Goal: Transaction & Acquisition: Purchase product/service

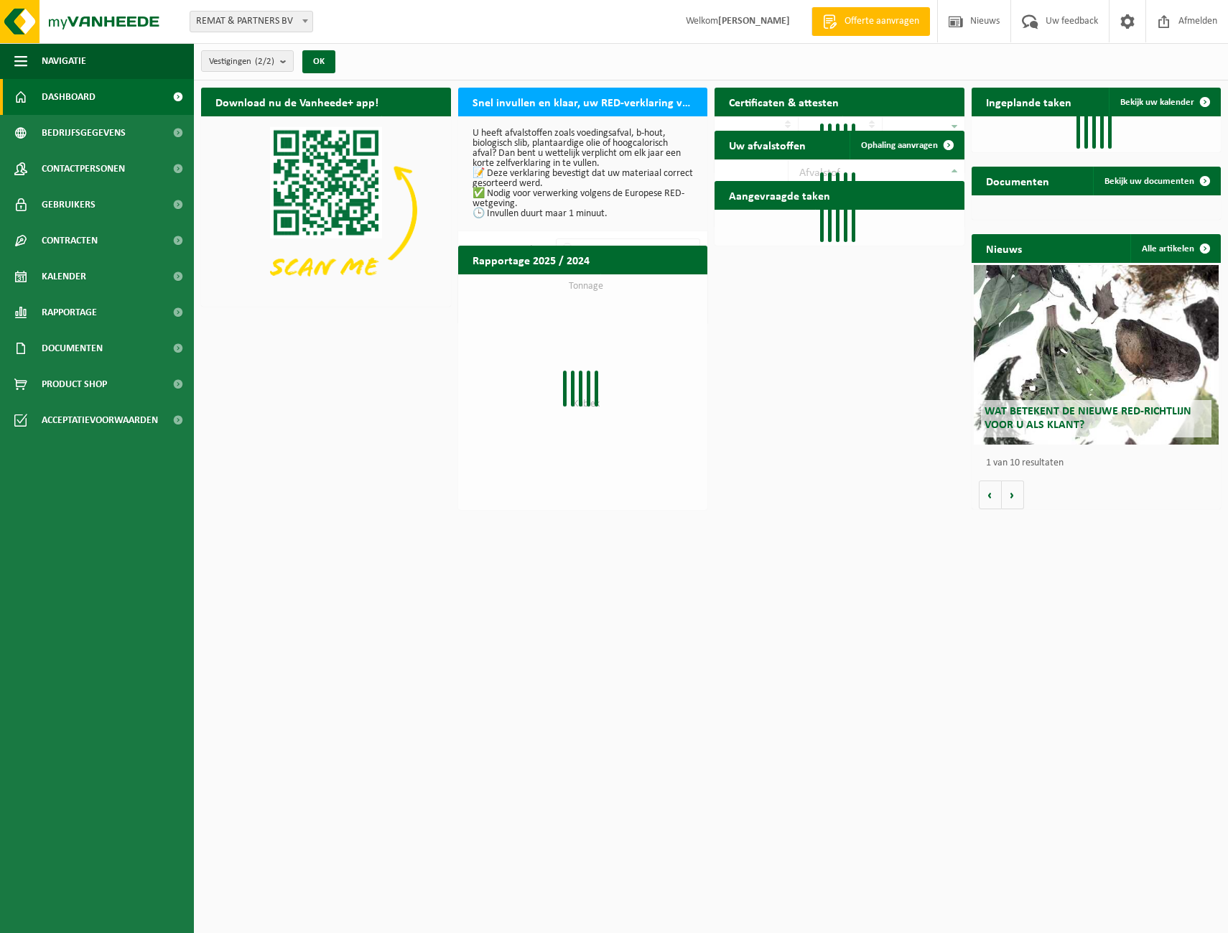
click at [531, 214] on p "U heeft afvalstoffen zoals voedingsafval, b-hout, biologisch slib, plantaardige…" at bounding box center [583, 174] width 221 height 90
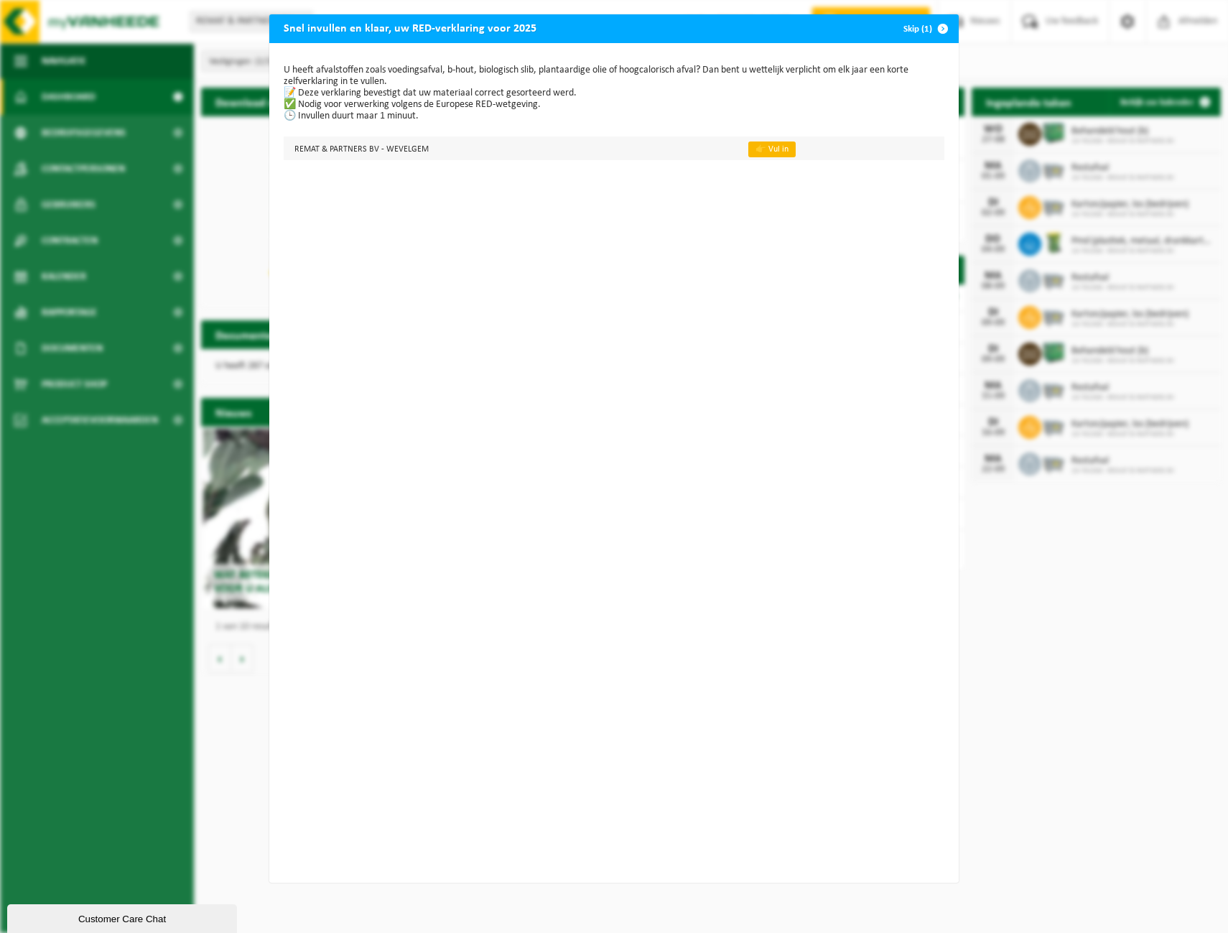
click at [754, 150] on link "👉 Vul in" at bounding box center [771, 149] width 47 height 16
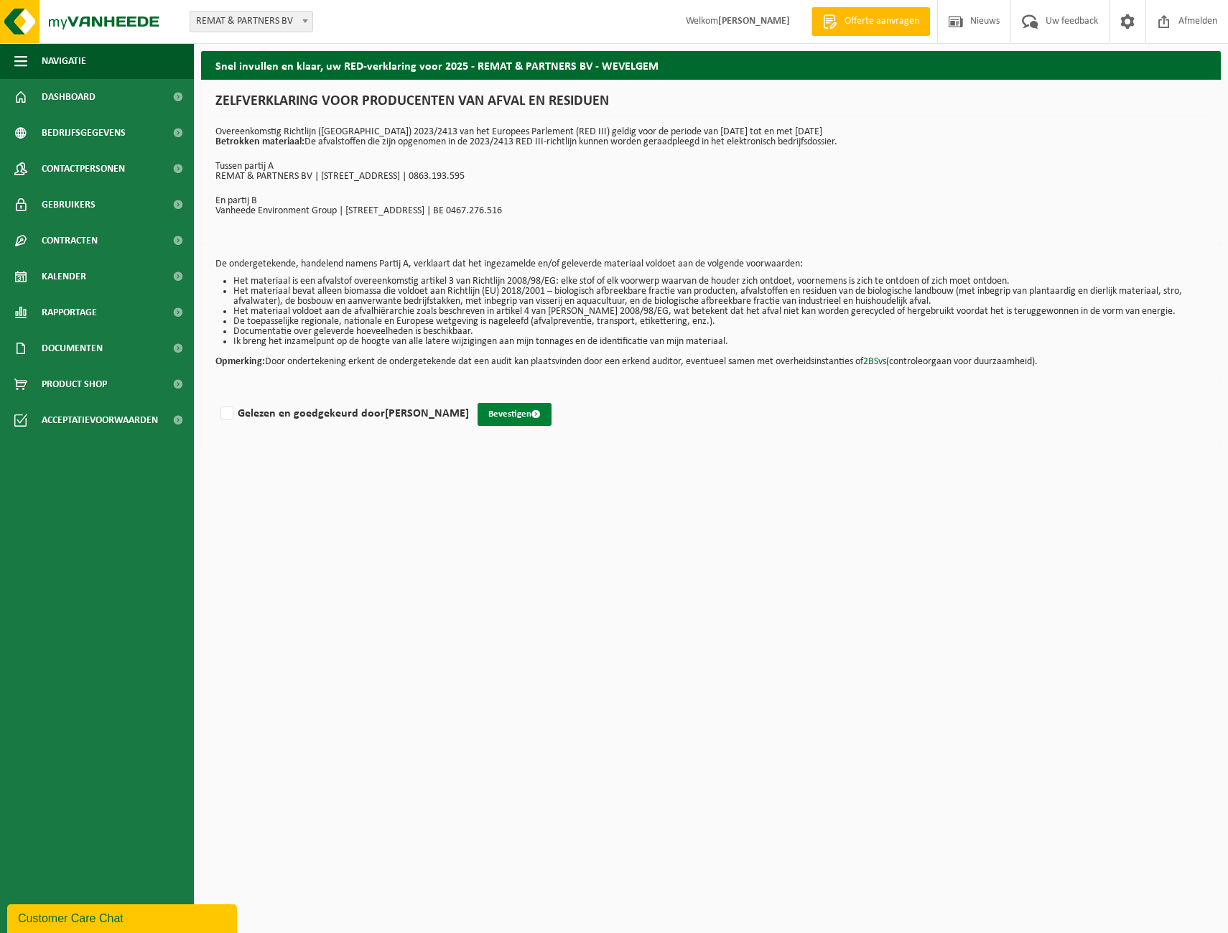
click at [478, 414] on button "Bevestigen" at bounding box center [515, 414] width 74 height 23
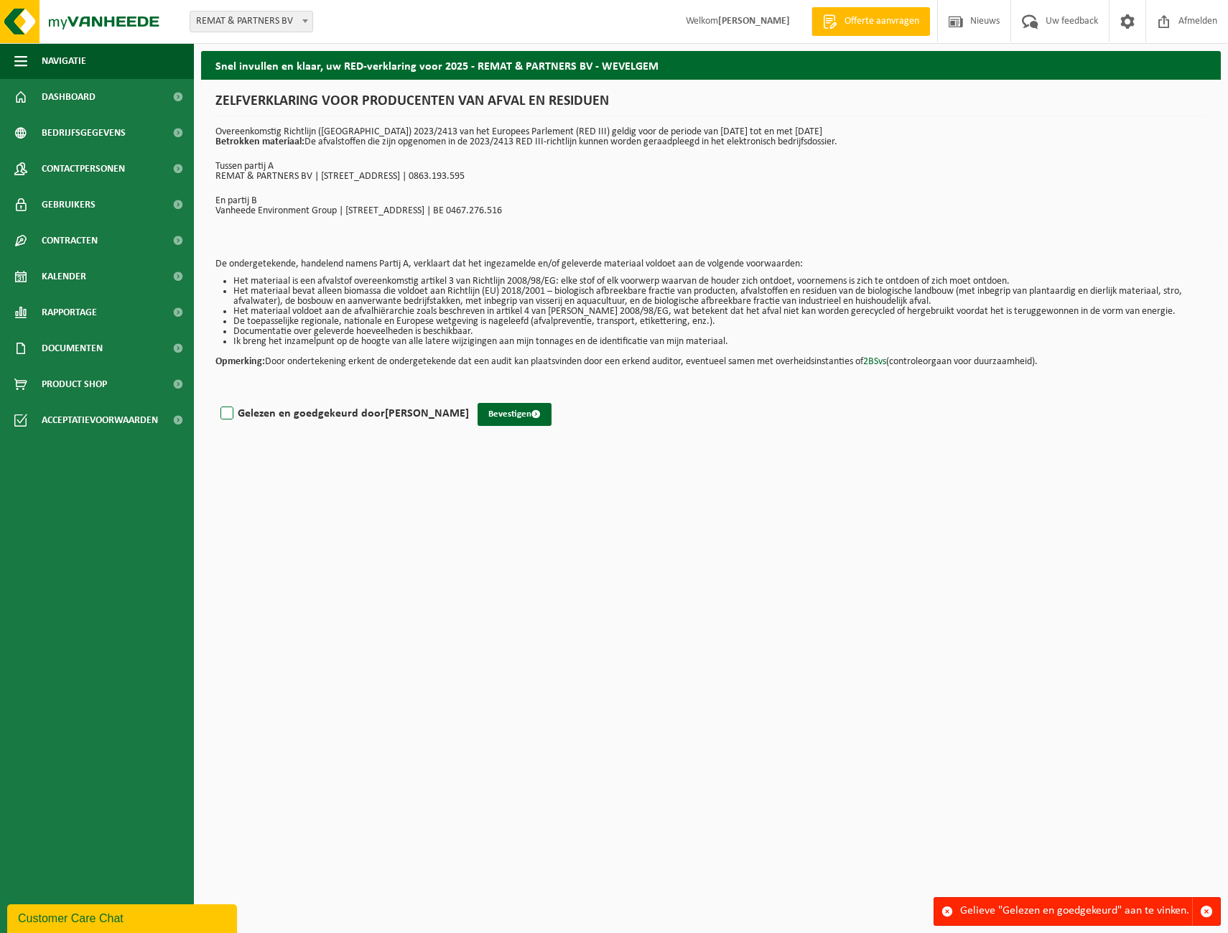
click at [226, 413] on label "Gelezen en goedgekeurd door KEVIN SYX" at bounding box center [343, 414] width 251 height 22
click at [469, 396] on input "Gelezen en goedgekeurd door KEVIN SYX" at bounding box center [469, 395] width 1 height 1
checkbox input "true"
click at [478, 411] on button "Bevestigen" at bounding box center [515, 414] width 74 height 23
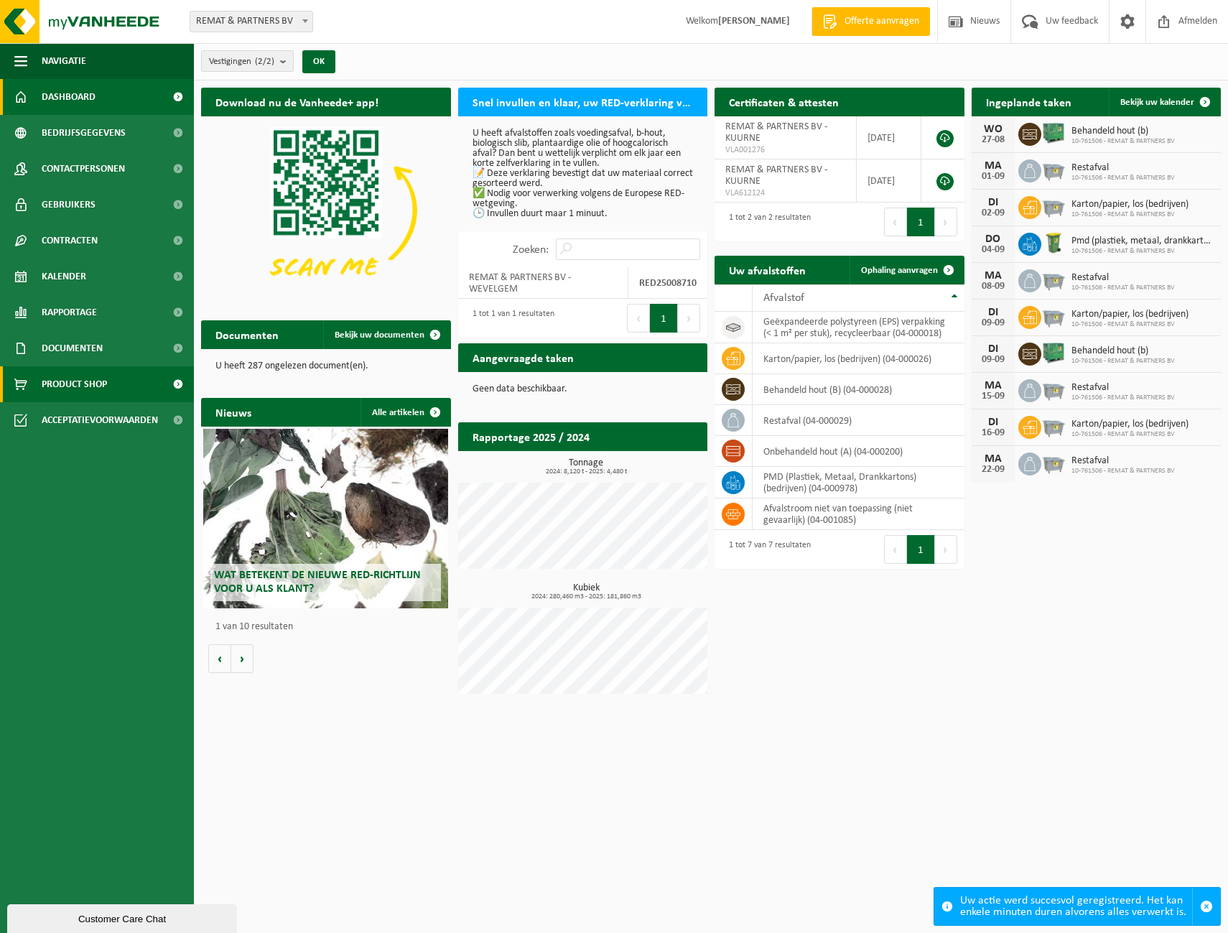
click at [83, 386] on span "Product Shop" at bounding box center [74, 384] width 65 height 36
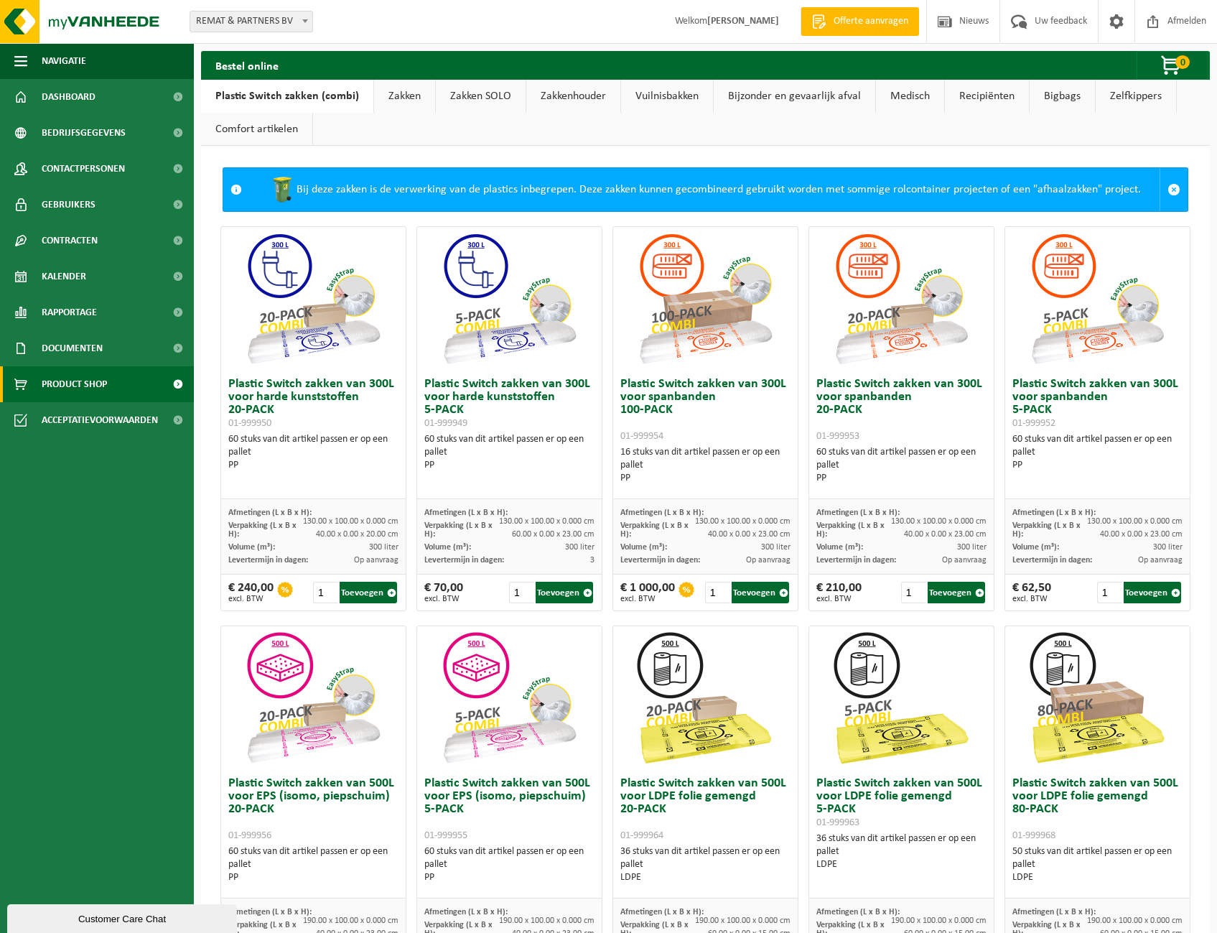
click at [495, 101] on link "Zakken SOLO" at bounding box center [481, 96] width 90 height 33
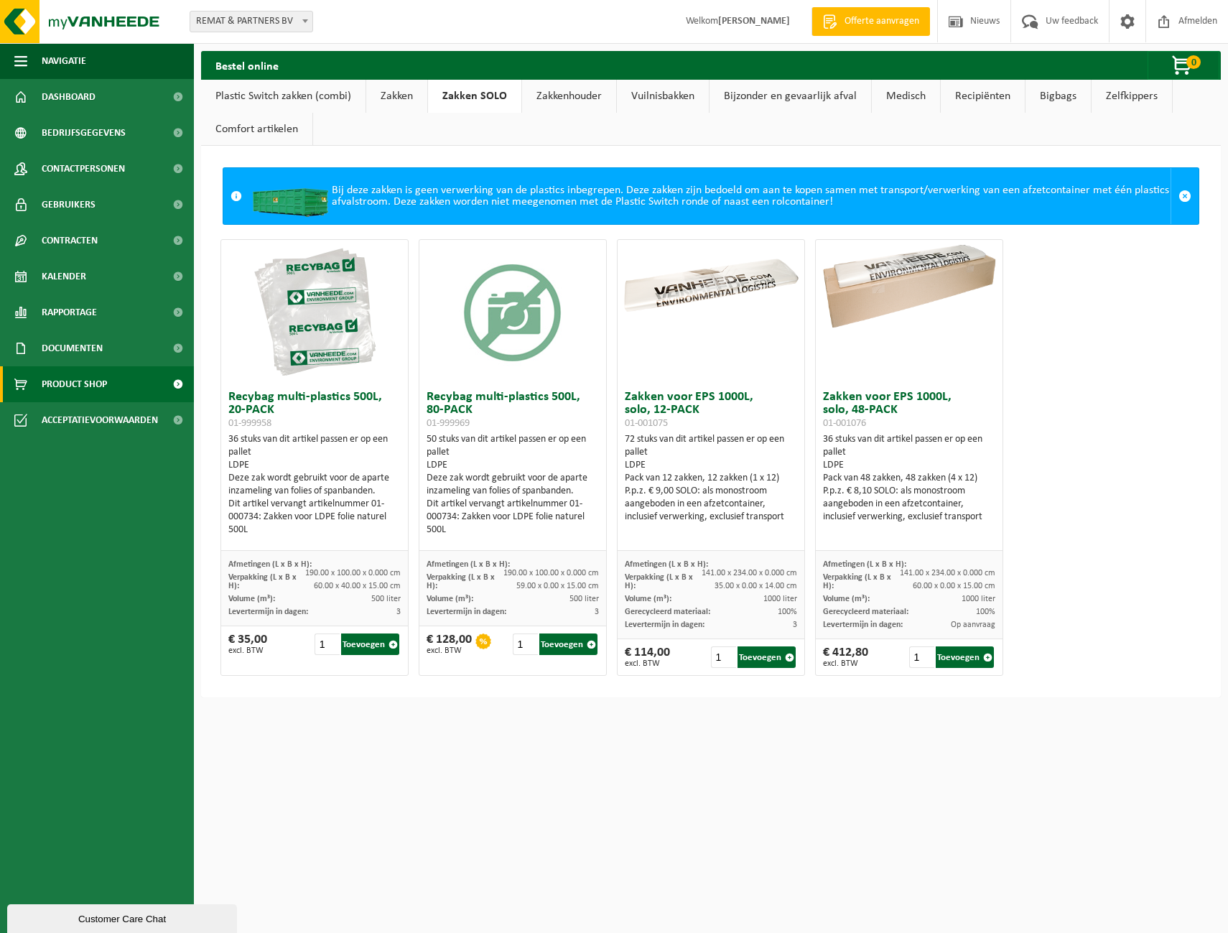
click at [389, 95] on link "Zakken" at bounding box center [396, 96] width 61 height 33
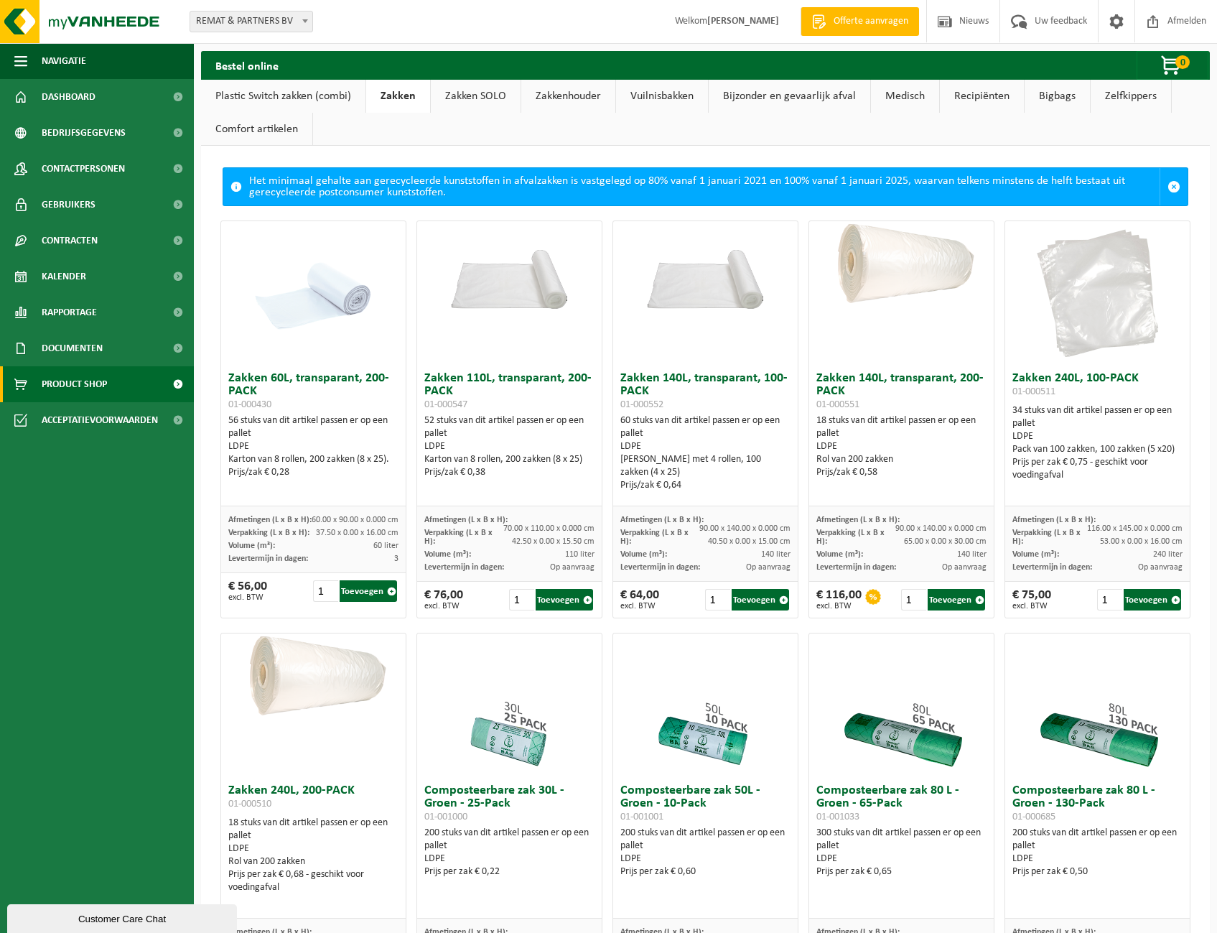
click at [664, 96] on link "Vuilnisbakken" at bounding box center [662, 96] width 92 height 33
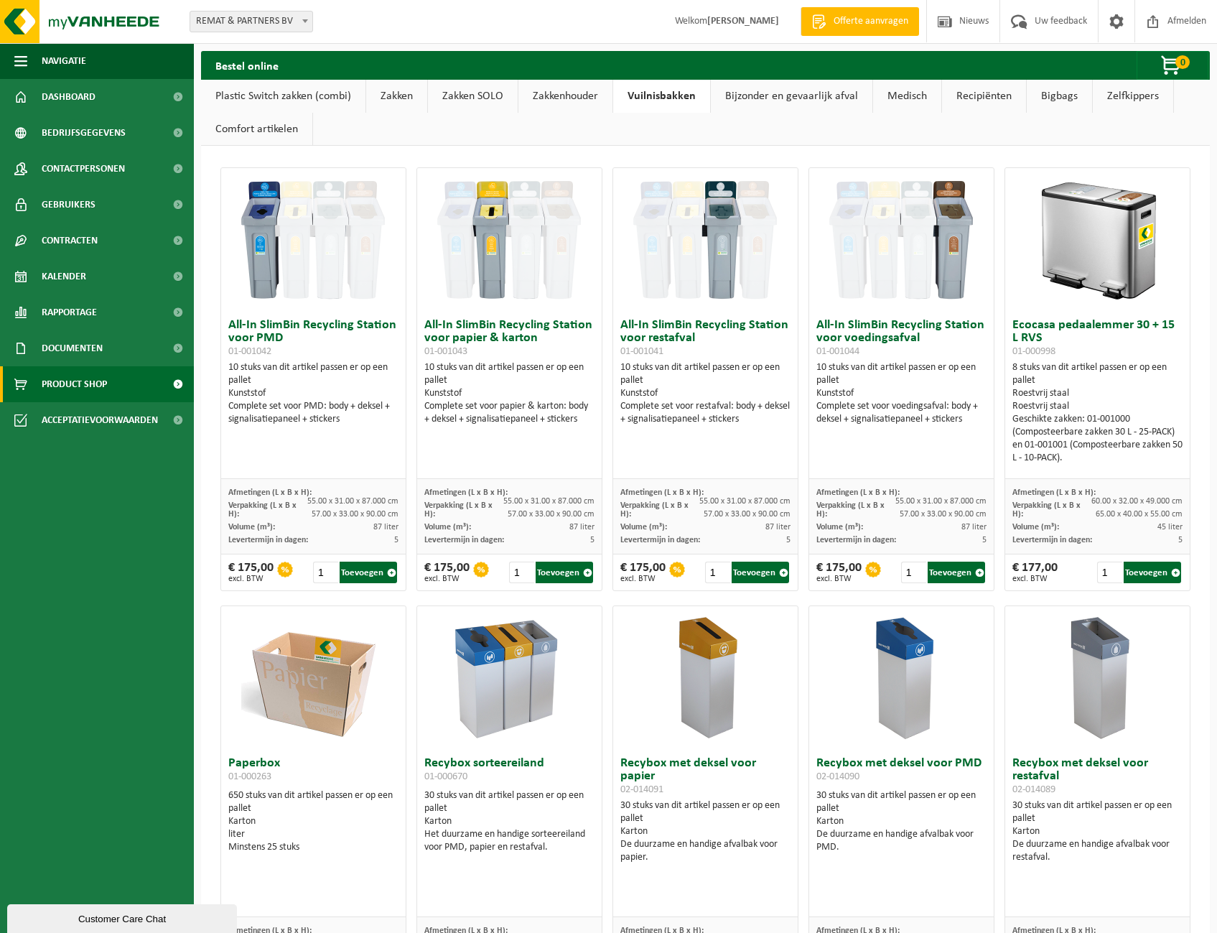
click at [586, 101] on link "Zakkenhouder" at bounding box center [566, 96] width 94 height 33
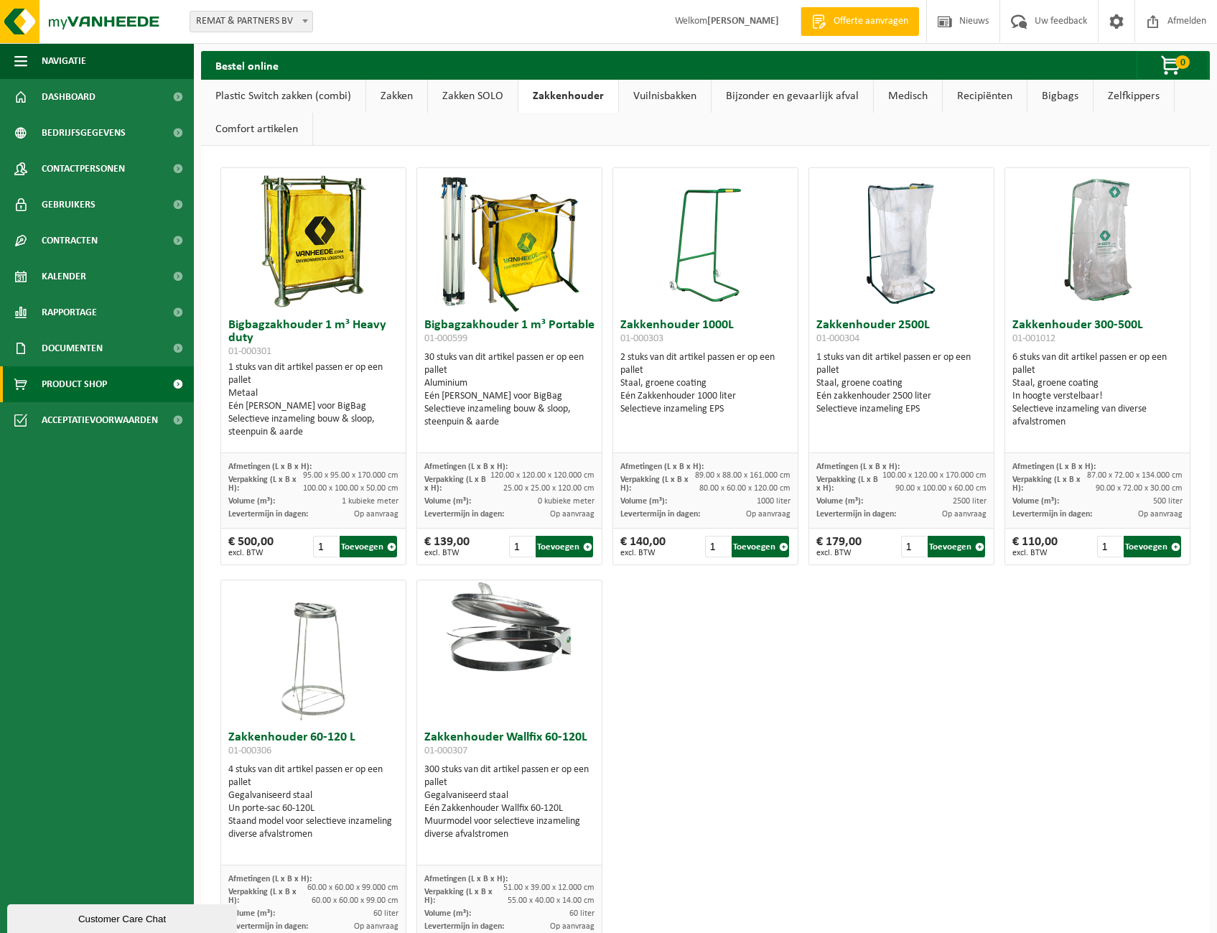
click at [464, 101] on link "Zakken SOLO" at bounding box center [473, 96] width 90 height 33
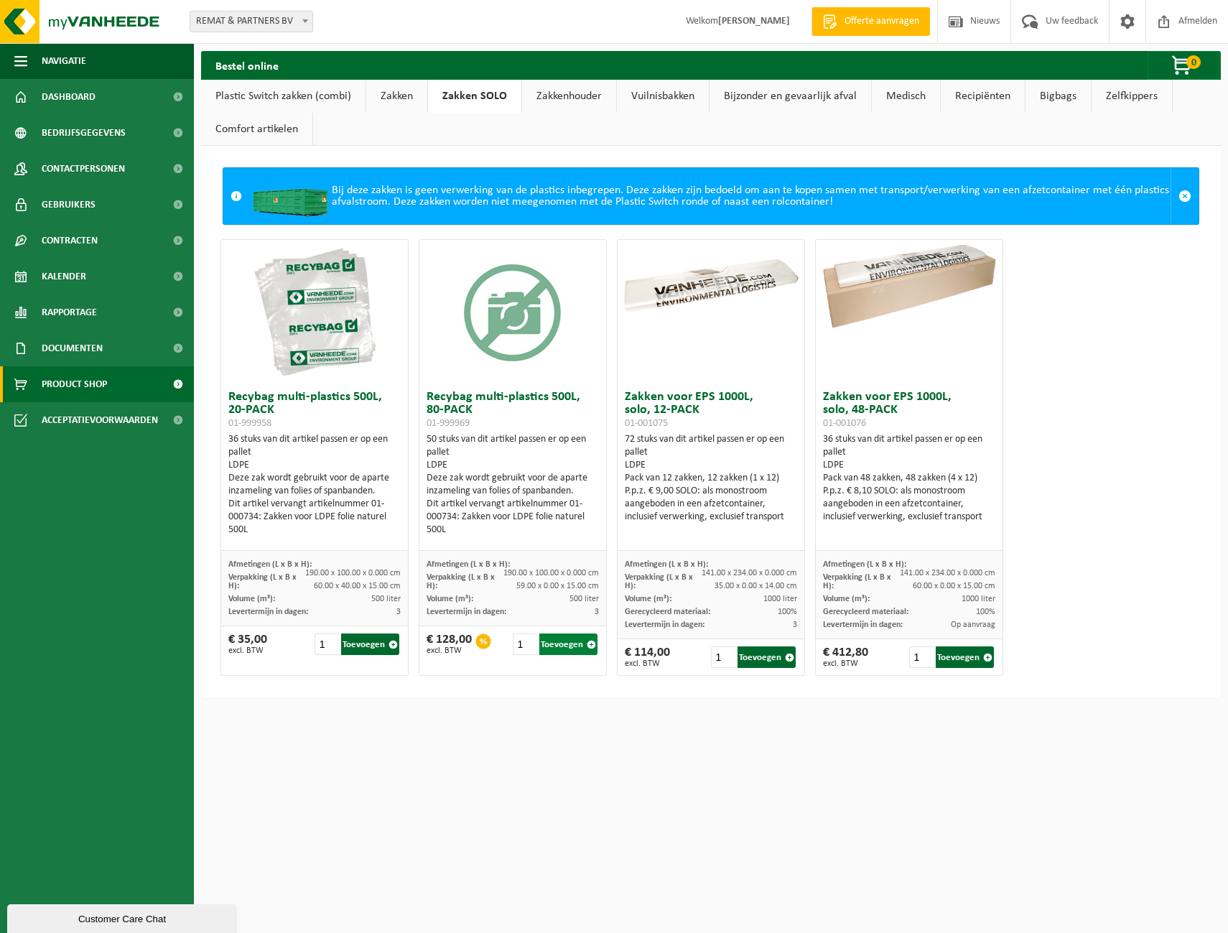
click at [570, 648] on button "Toevoegen" at bounding box center [568, 644] width 58 height 22
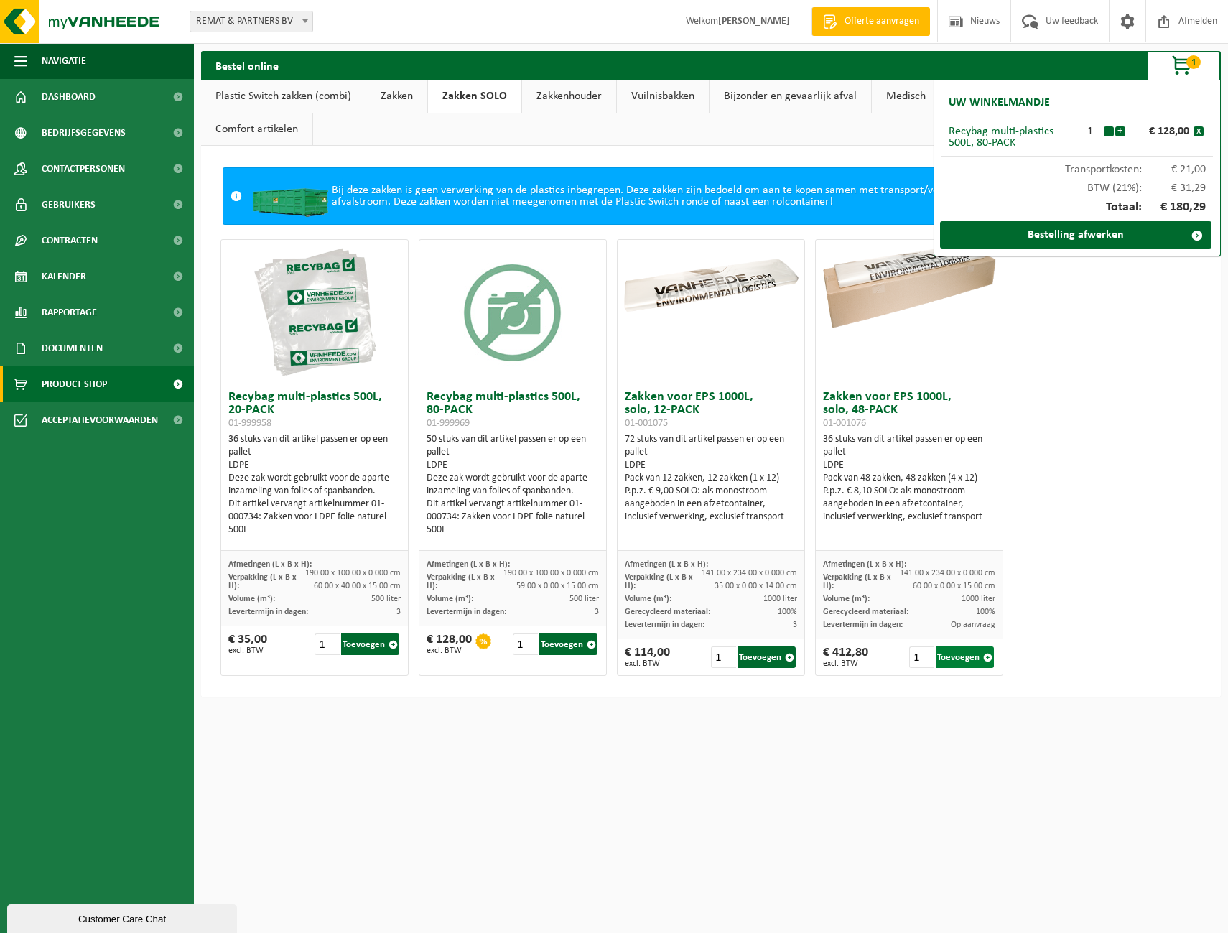
click at [954, 657] on button "Toevoegen" at bounding box center [965, 657] width 58 height 22
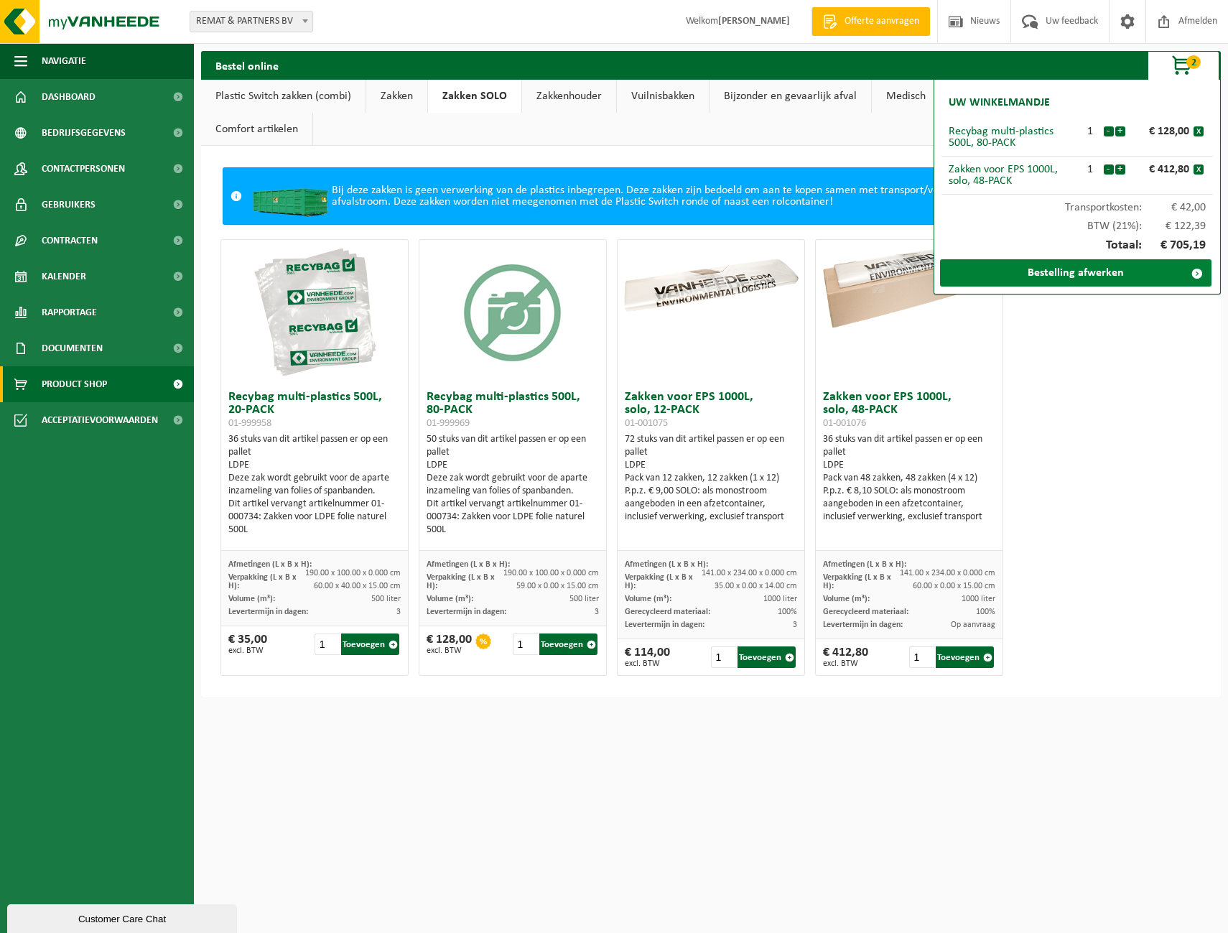
click at [1060, 275] on link "Bestelling afwerken" at bounding box center [1075, 272] width 271 height 27
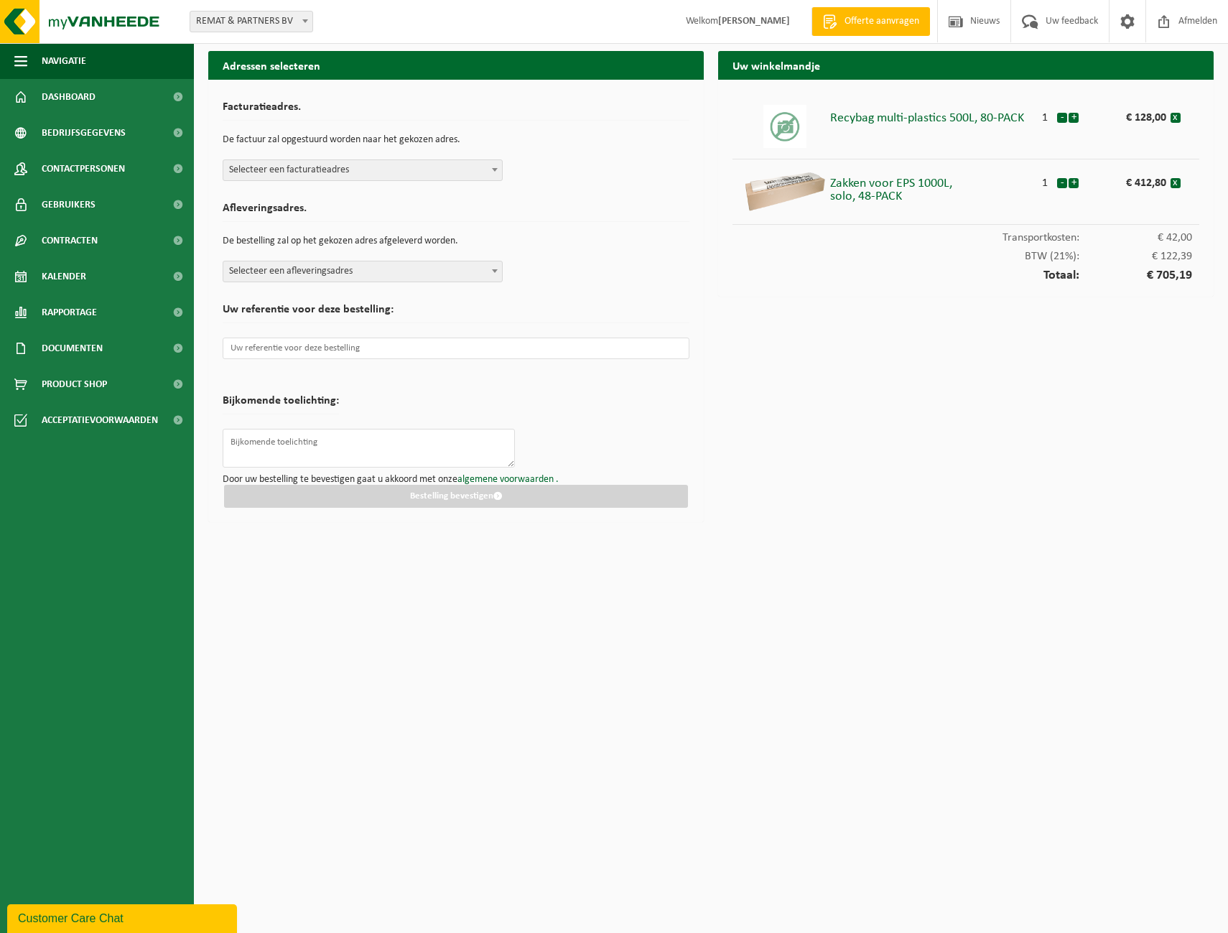
click at [340, 174] on span "Selecteer een facturatieadres" at bounding box center [362, 170] width 279 height 20
select select "10601"
click at [307, 275] on span "Selecteer een afleveringsadres" at bounding box center [362, 271] width 279 height 20
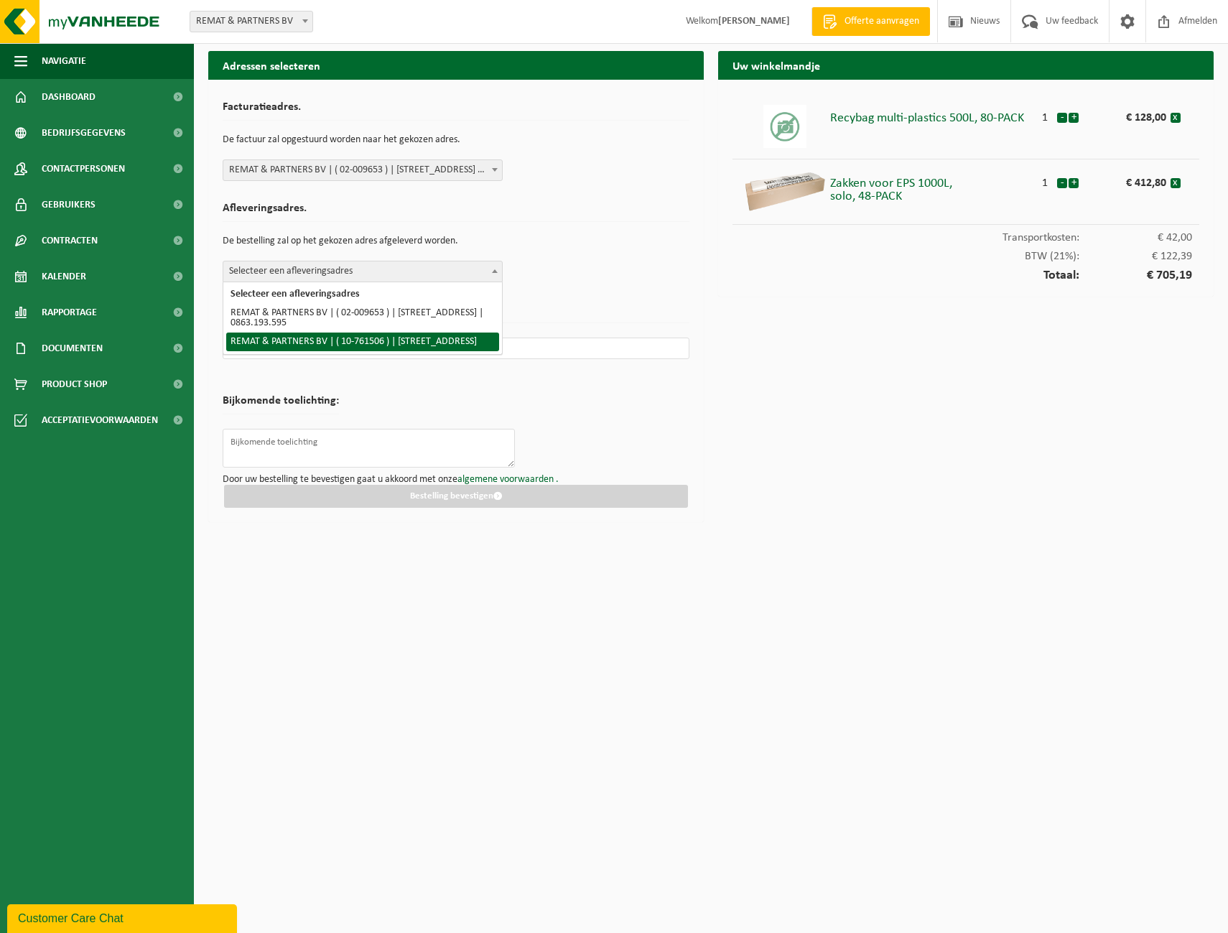
select select "10668"
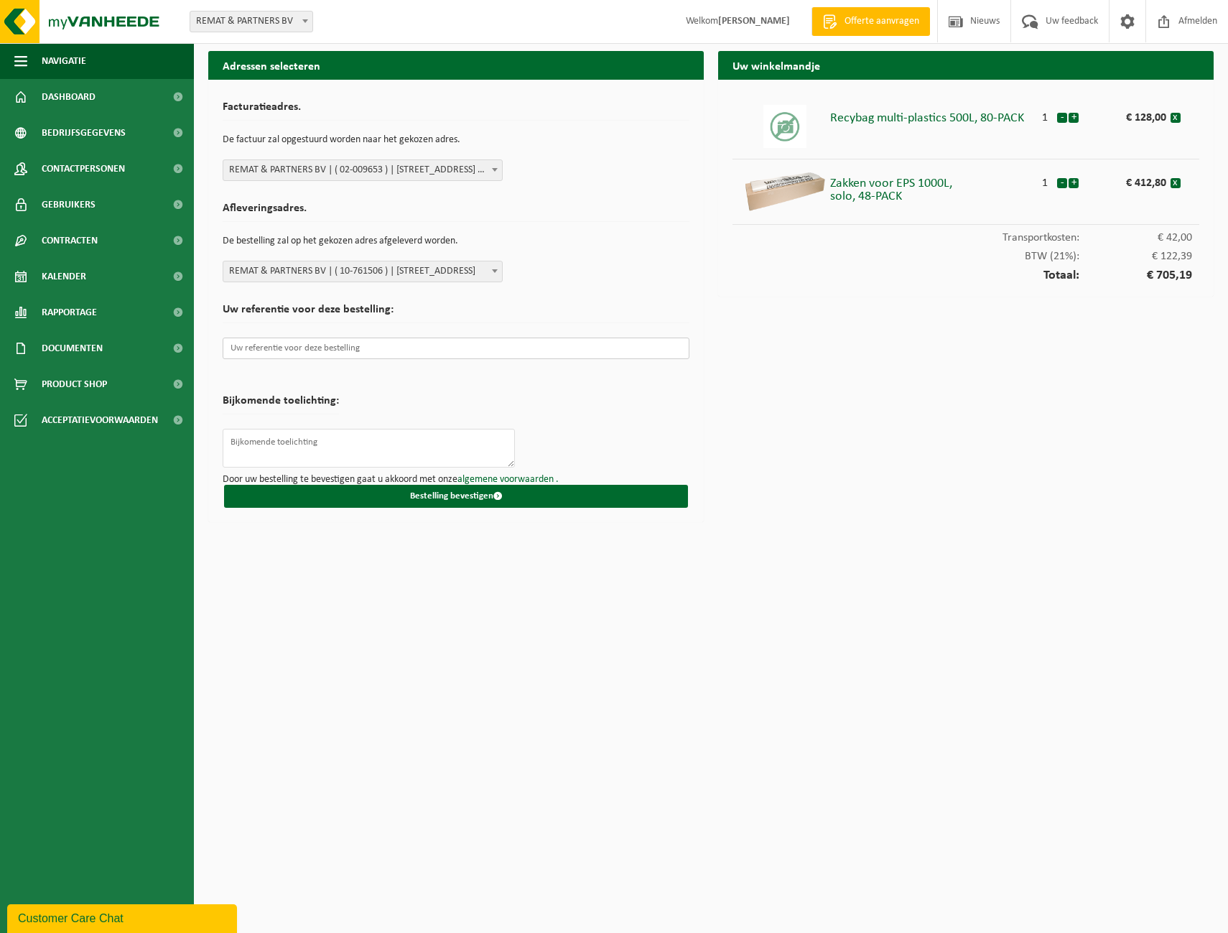
click at [288, 357] on input "text" at bounding box center [456, 349] width 467 height 22
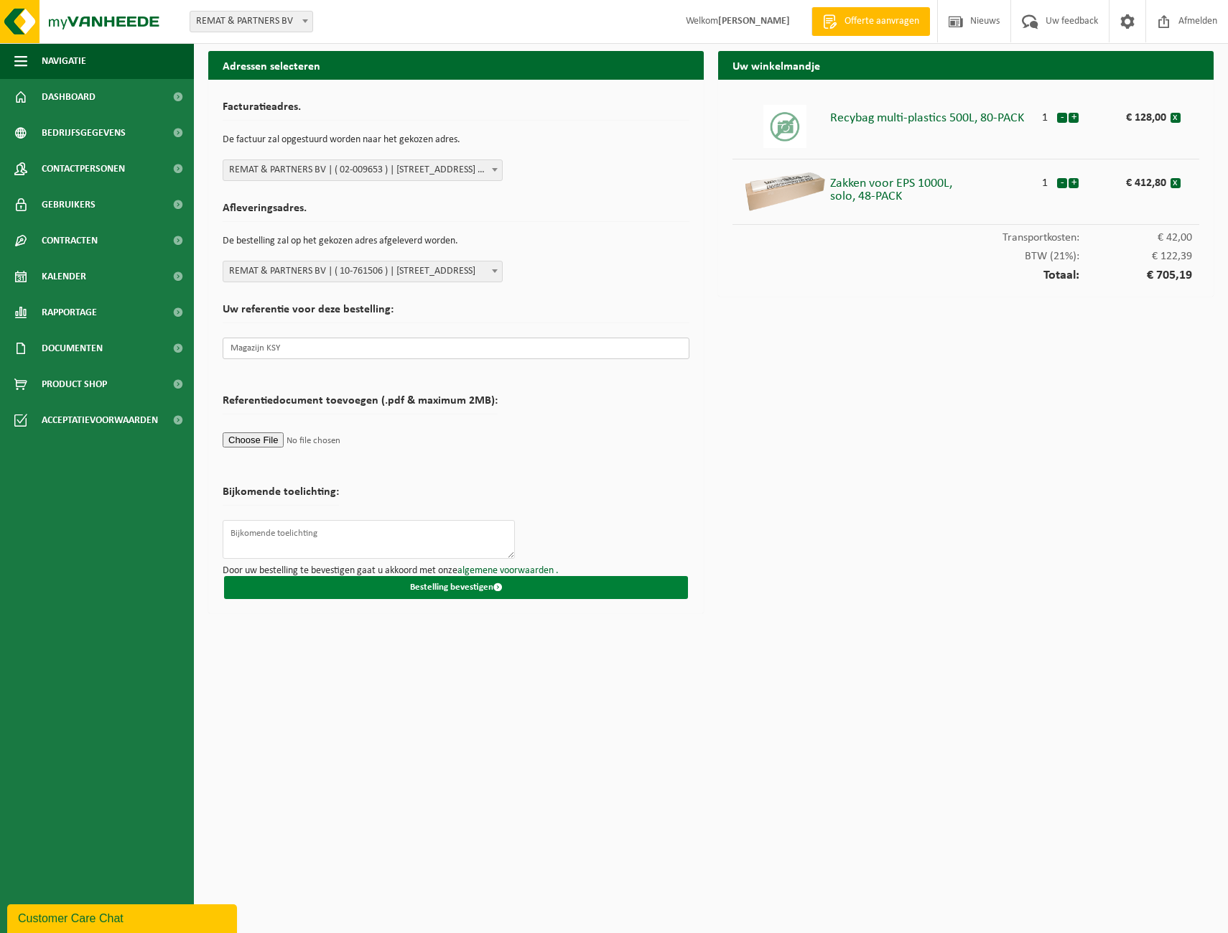
type input "Magazijn KSY"
click at [445, 581] on button "Bestelling bevestigen" at bounding box center [456, 587] width 464 height 23
